Goal: Task Accomplishment & Management: Use online tool/utility

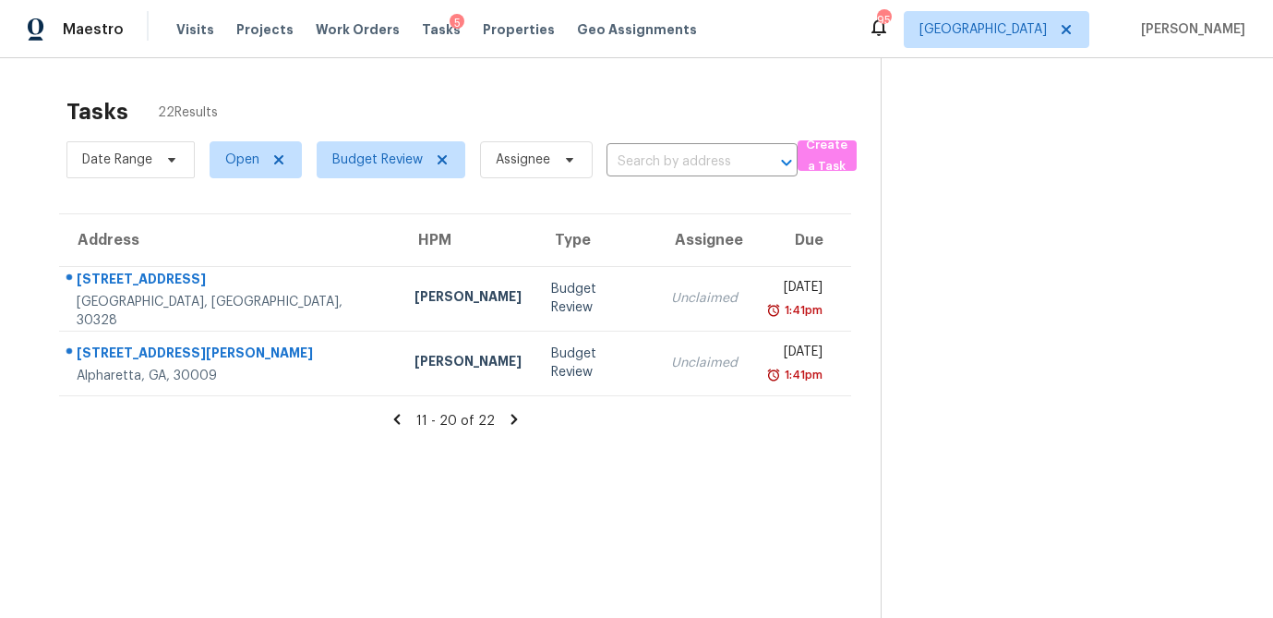
scroll to position [58, 0]
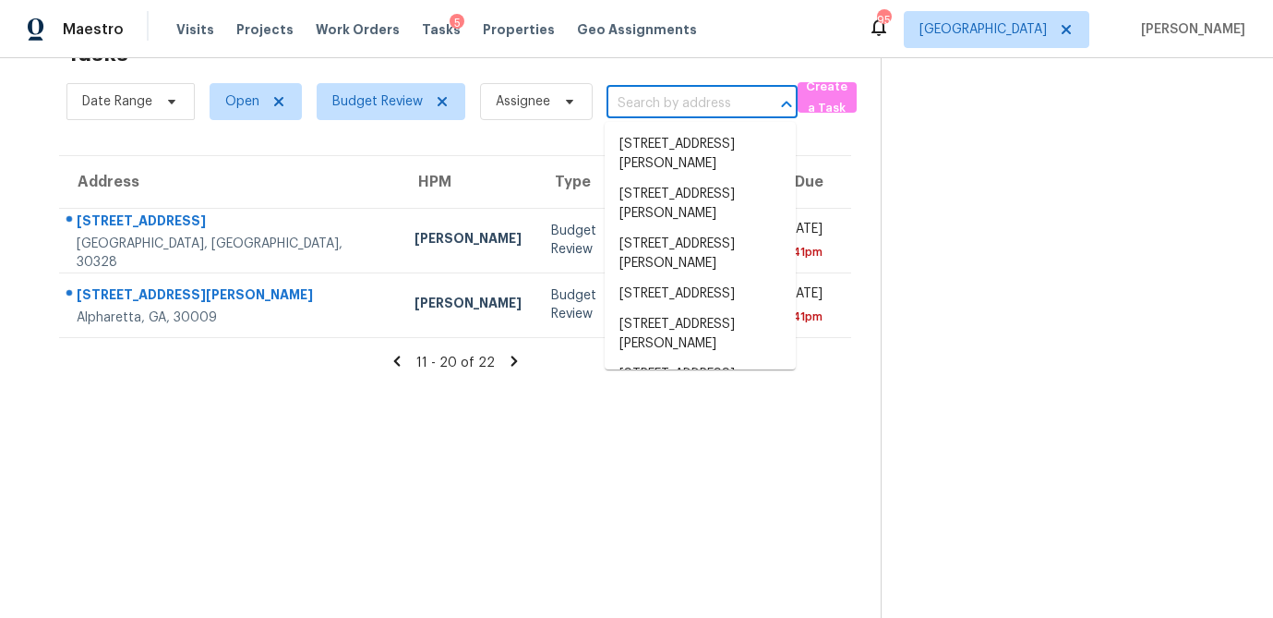
click at [672, 106] on input "text" at bounding box center [676, 104] width 139 height 29
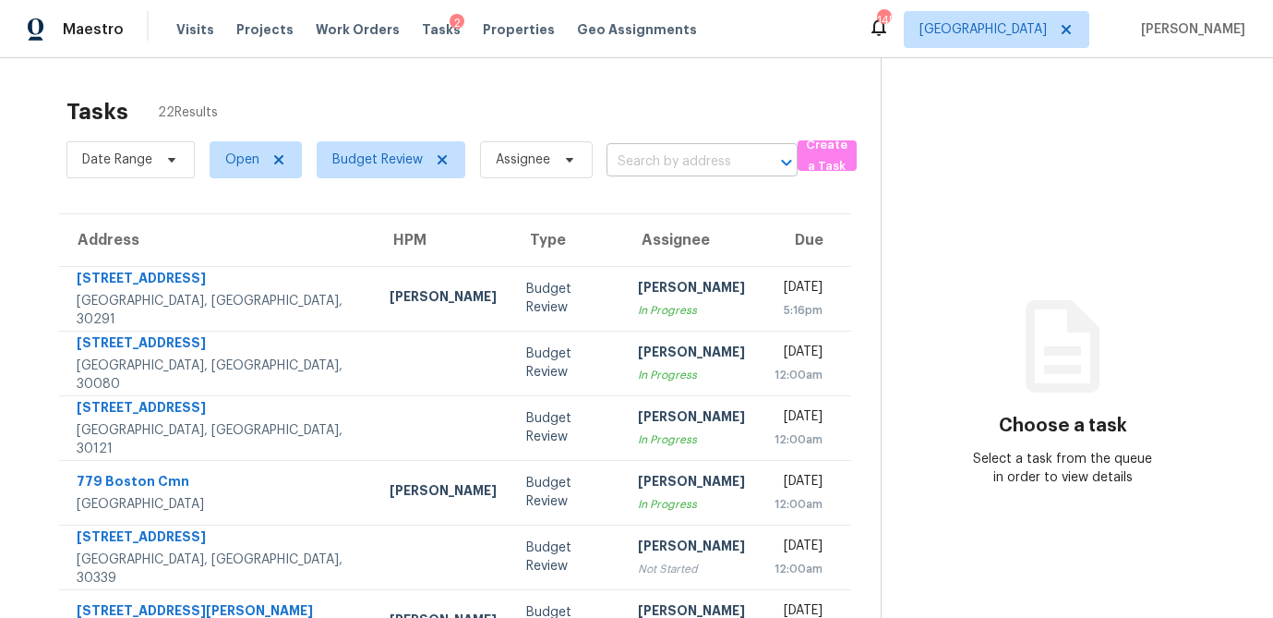
click at [689, 165] on input "text" at bounding box center [676, 162] width 139 height 29
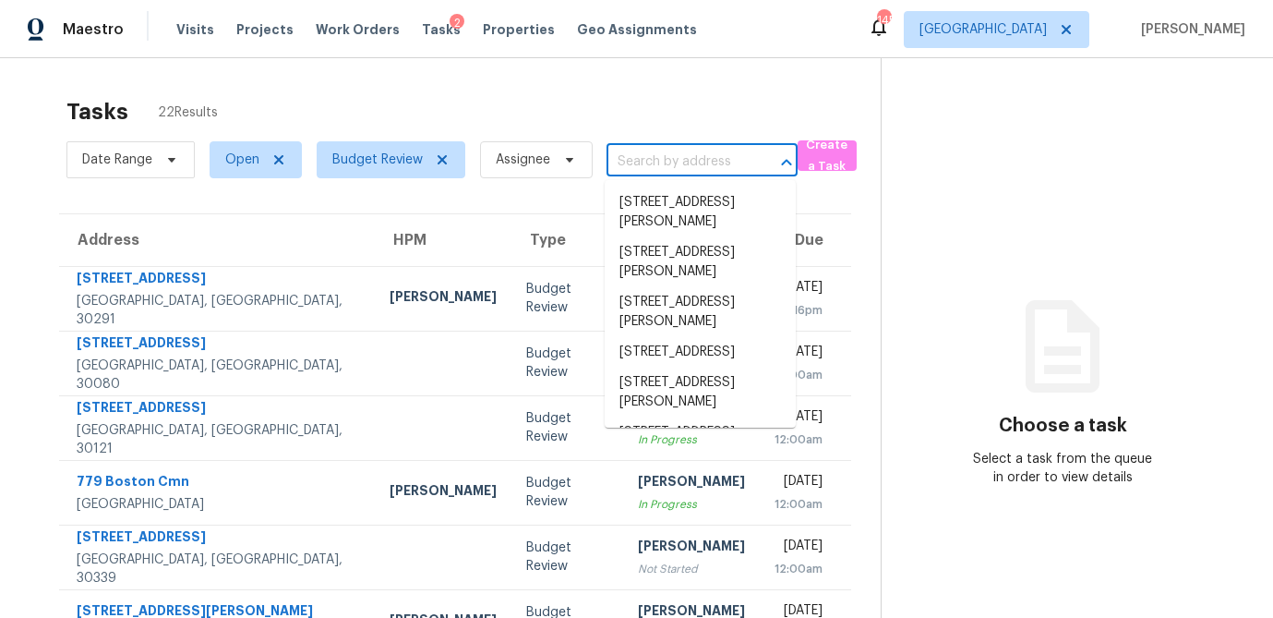
paste input "349 Henry Aaron Ave SW, Atlanta, GA 30310"
type input "349 Henry Aaron Ave SW, Atlanta, GA 30310"
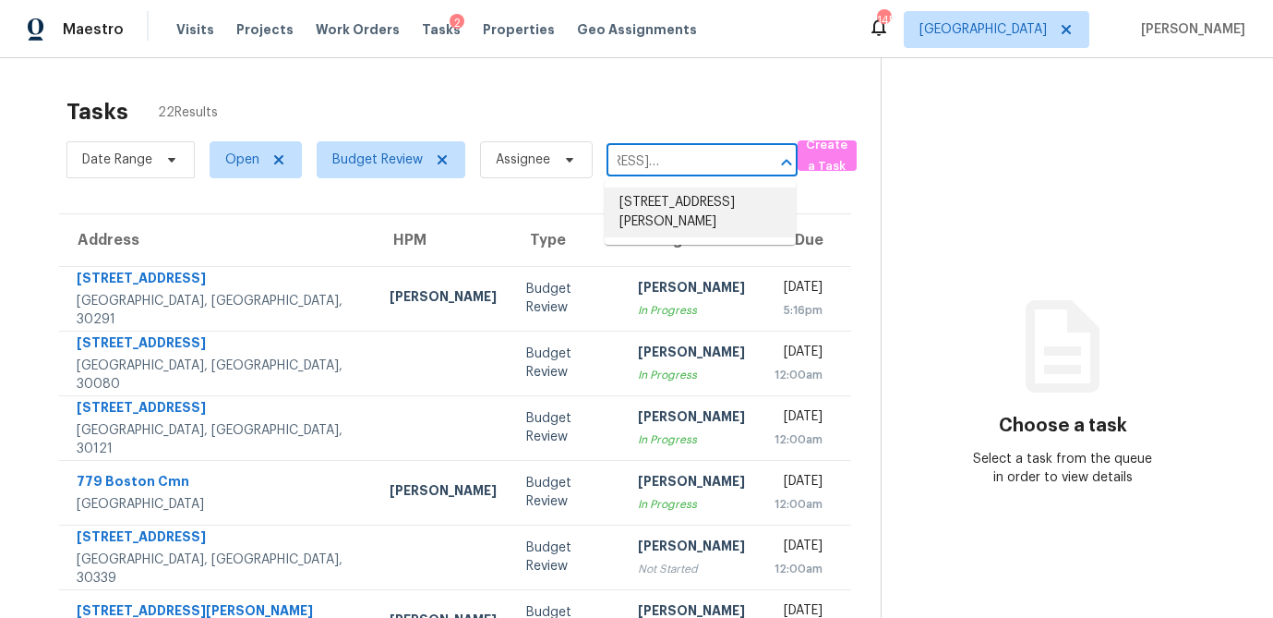
click at [671, 209] on li "349 Henry Aaron Ave SW, Atlanta, GA 30310" at bounding box center [700, 212] width 191 height 50
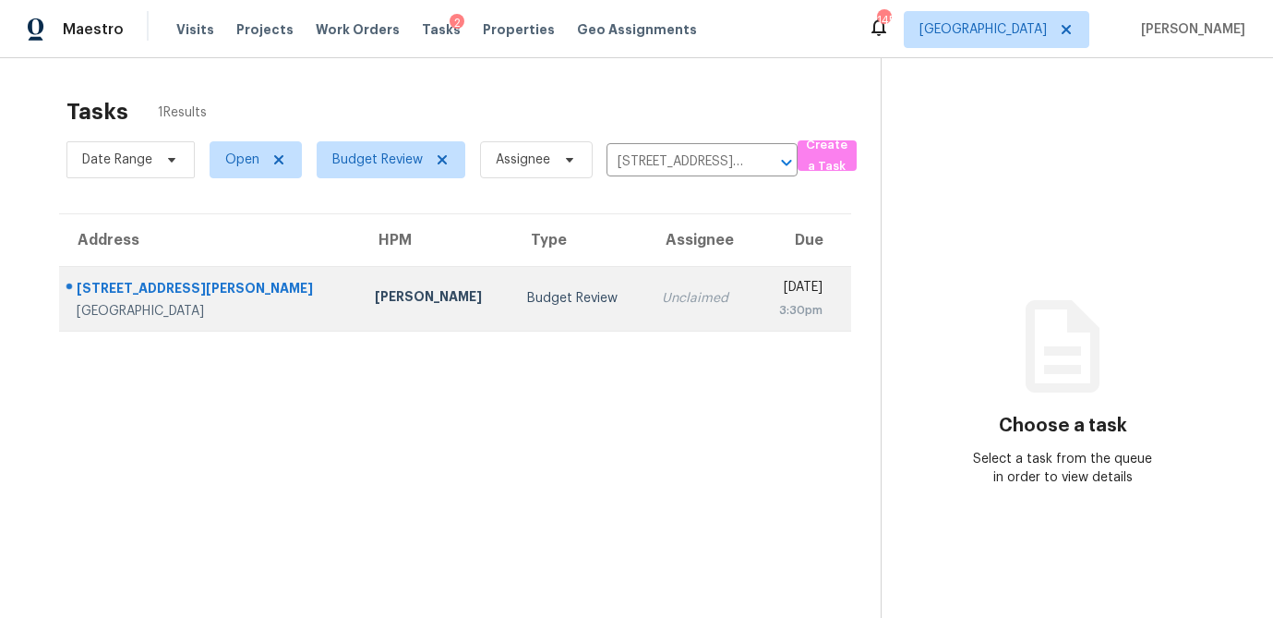
click at [261, 295] on div "349 Henry Aaron Ave SW" at bounding box center [211, 290] width 269 height 23
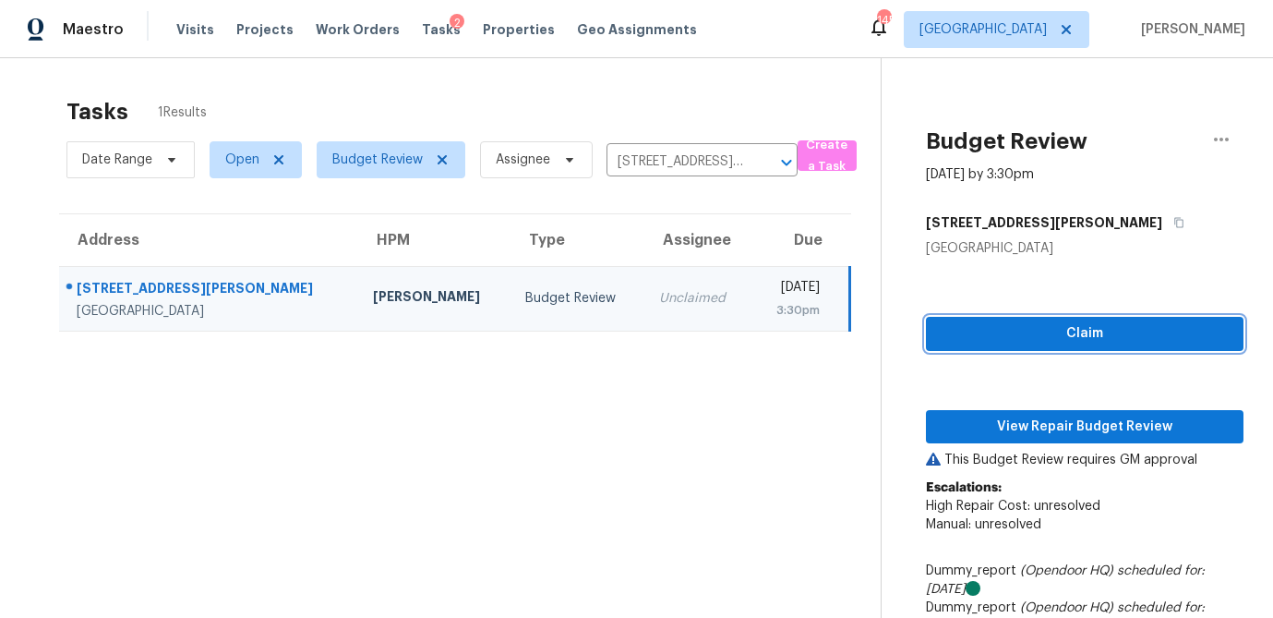
click at [1042, 333] on span "Claim" at bounding box center [1085, 333] width 288 height 23
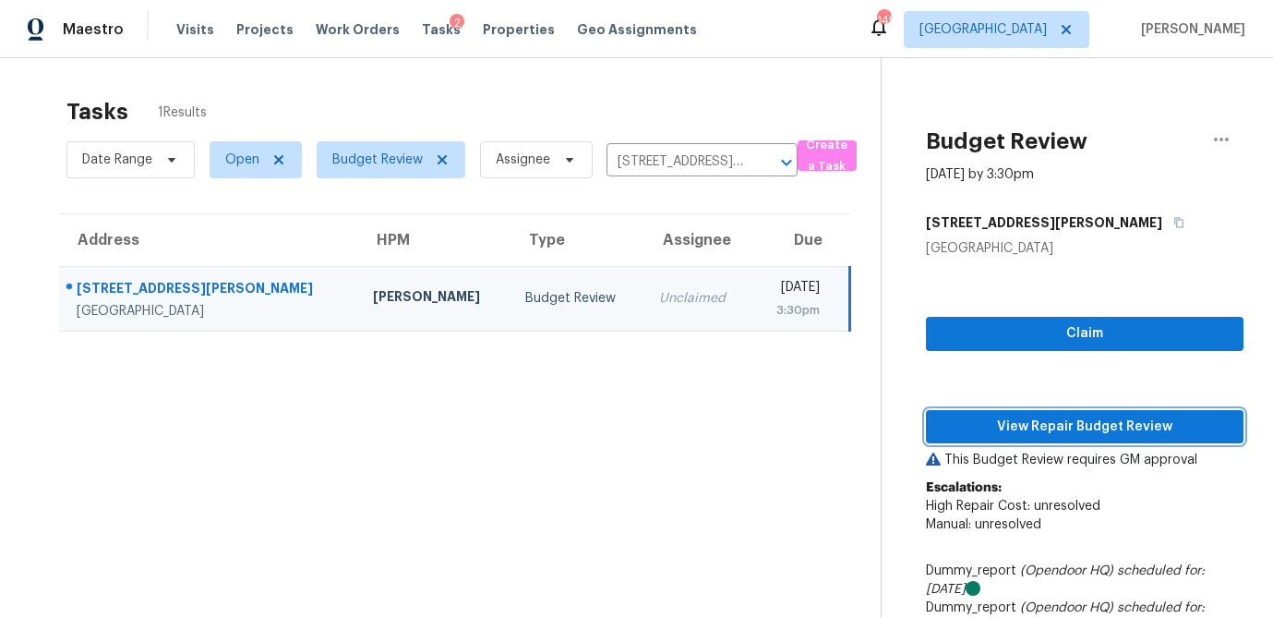
click at [1056, 422] on span "View Repair Budget Review" at bounding box center [1085, 427] width 288 height 23
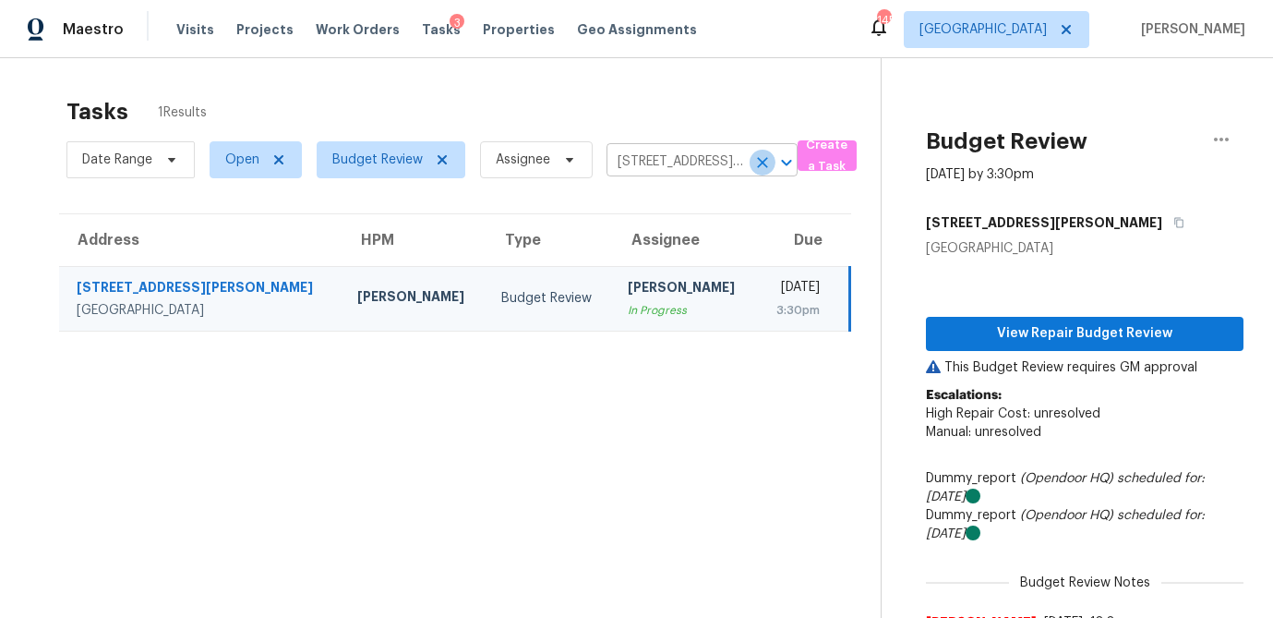
click at [765, 164] on icon "Clear" at bounding box center [762, 162] width 18 height 18
